Goal: Check status: Check status

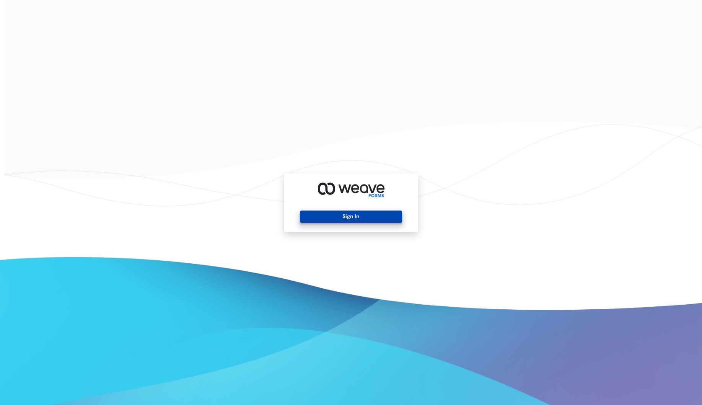
click at [370, 217] on button "Sign In" at bounding box center [351, 217] width 102 height 12
